Goal: Find specific page/section: Find specific page/section

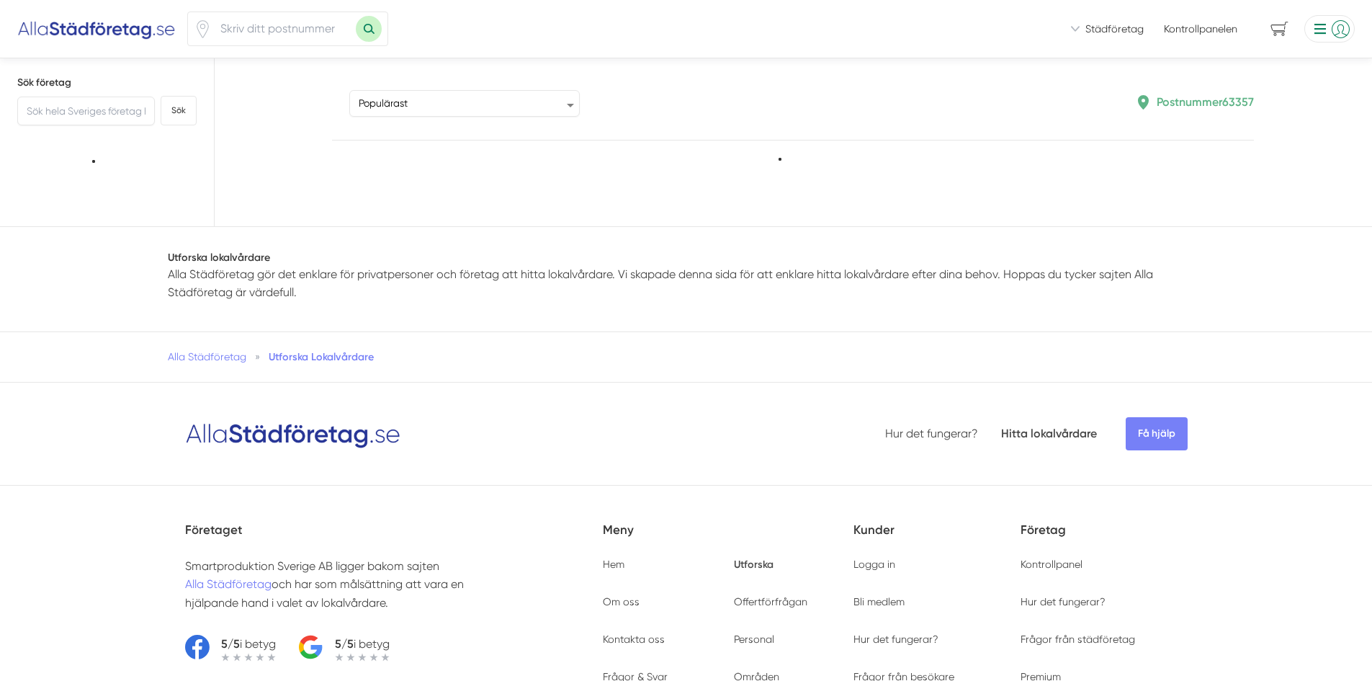
type input "63357"
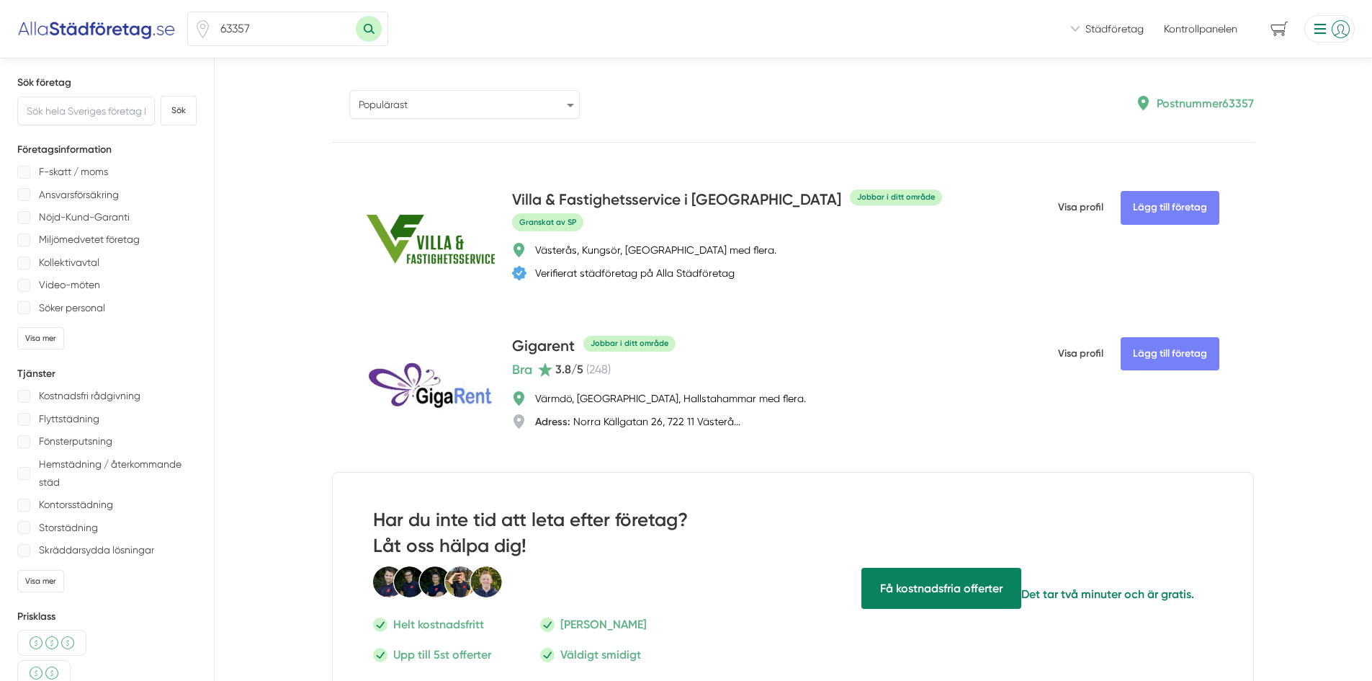
click at [451, 104] on select "Populärast Högst omdöme Flest omdömen Senaste uppdaterade Nyaste företaget på A…" at bounding box center [464, 104] width 230 height 29
select select "last-updated"
click at [349, 90] on select "Populärast Högst omdöme Flest omdömen Senaste uppdaterade Nyaste företaget på A…" at bounding box center [464, 104] width 230 height 29
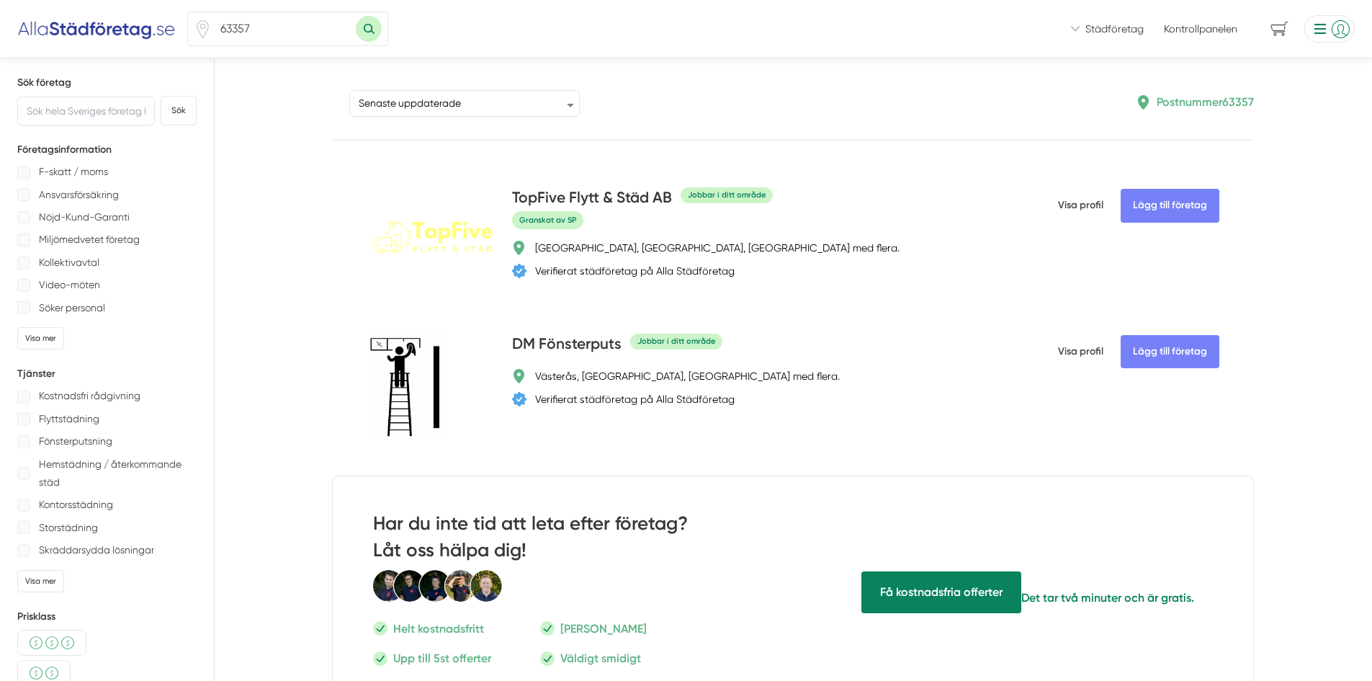
click at [1318, 36] on li at bounding box center [1327, 28] width 56 height 27
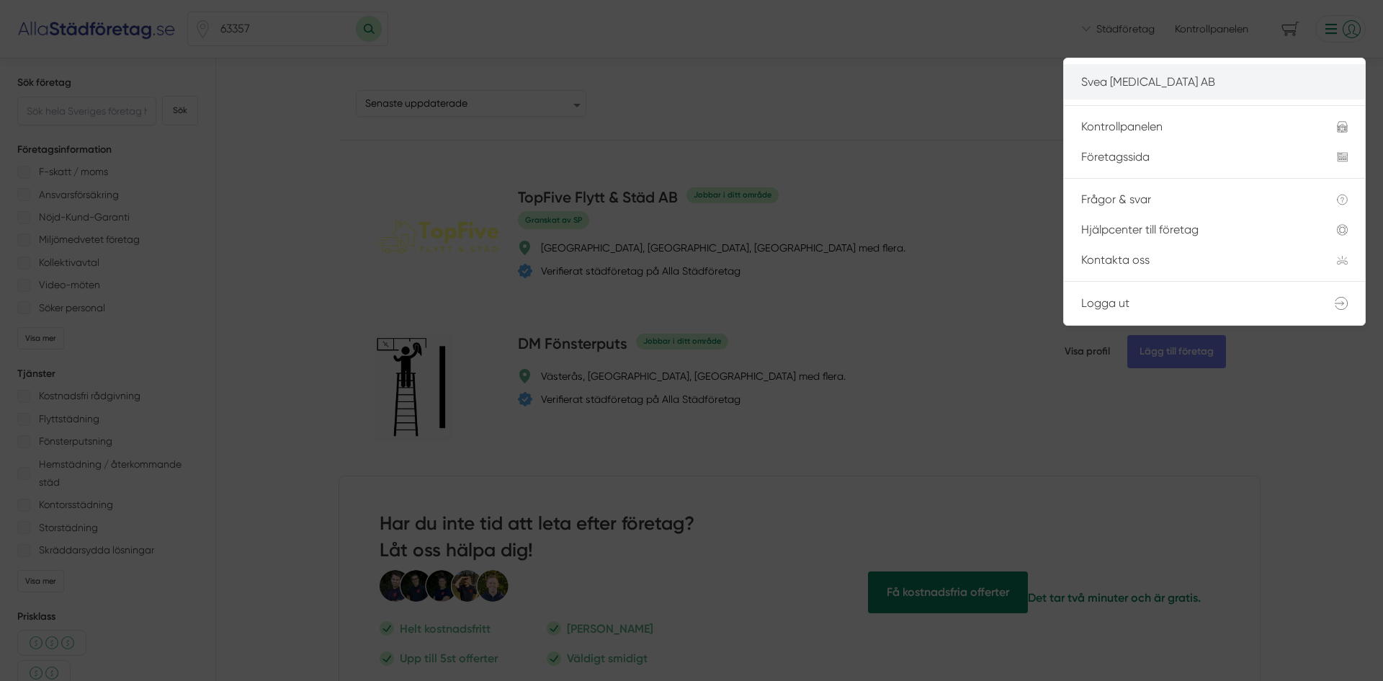
click at [1213, 81] on p "Svea [MEDICAL_DATA] AB" at bounding box center [1214, 82] width 266 height 18
